Goal: Task Accomplishment & Management: Manage account settings

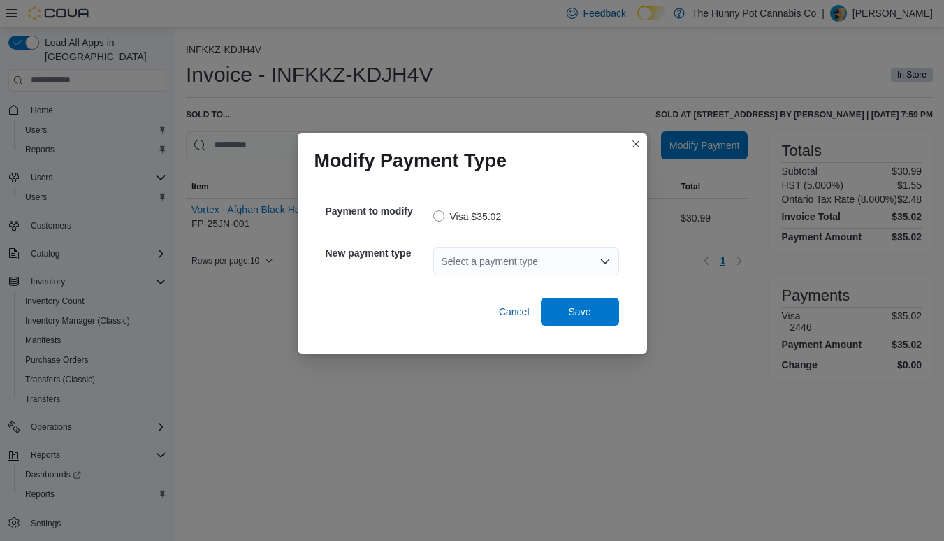
click at [489, 256] on div "Select a payment type" at bounding box center [526, 261] width 186 height 28
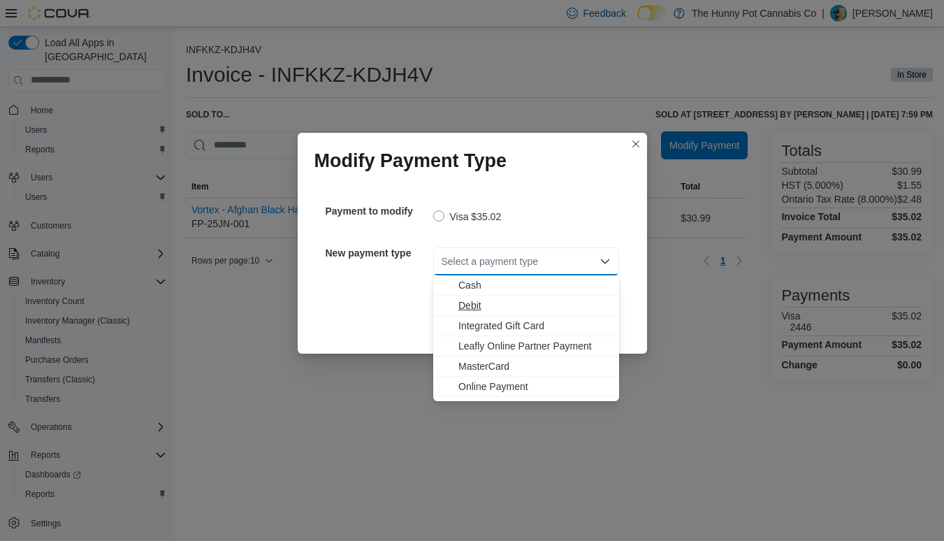
click at [471, 304] on span "Debit" at bounding box center [534, 305] width 152 height 14
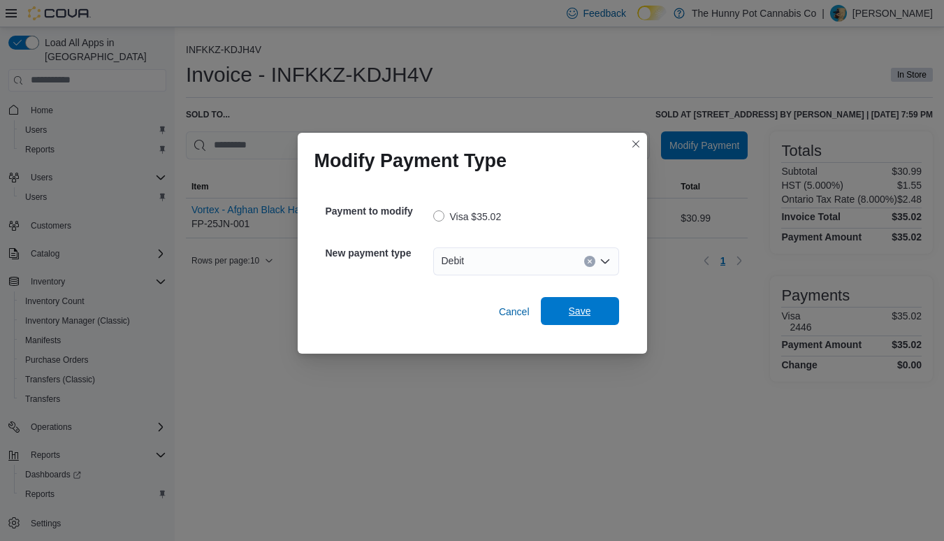
click at [569, 317] on span "Save" at bounding box center [580, 311] width 22 height 14
click at [513, 258] on div "Select a payment type" at bounding box center [526, 261] width 186 height 28
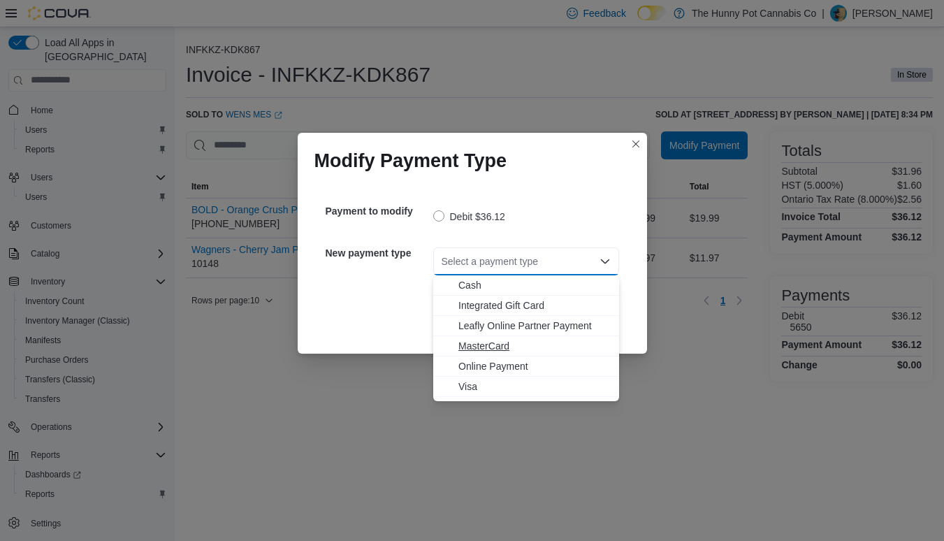
click at [484, 342] on span "MasterCard" at bounding box center [534, 346] width 152 height 14
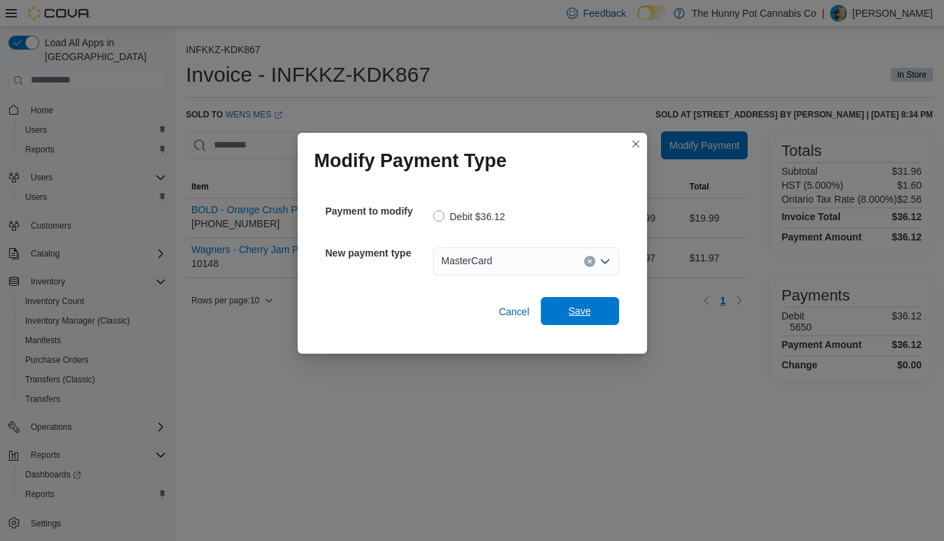
click at [562, 316] on span "Save" at bounding box center [579, 311] width 61 height 28
